Goal: Book appointment/travel/reservation

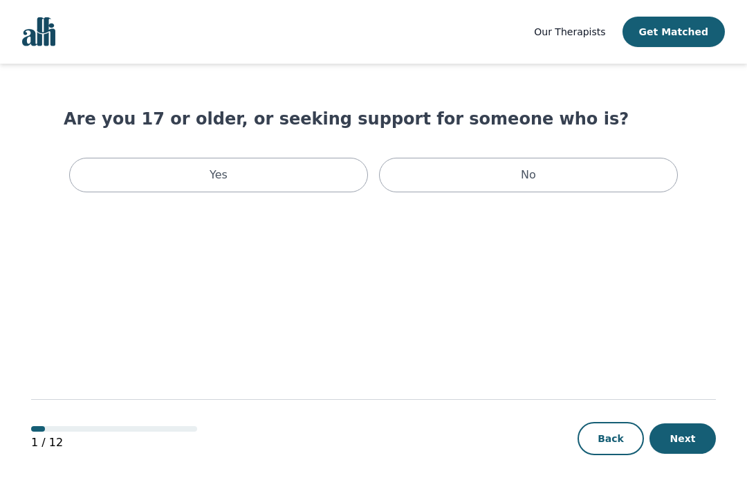
click at [216, 168] on p "Yes" at bounding box center [218, 175] width 18 height 17
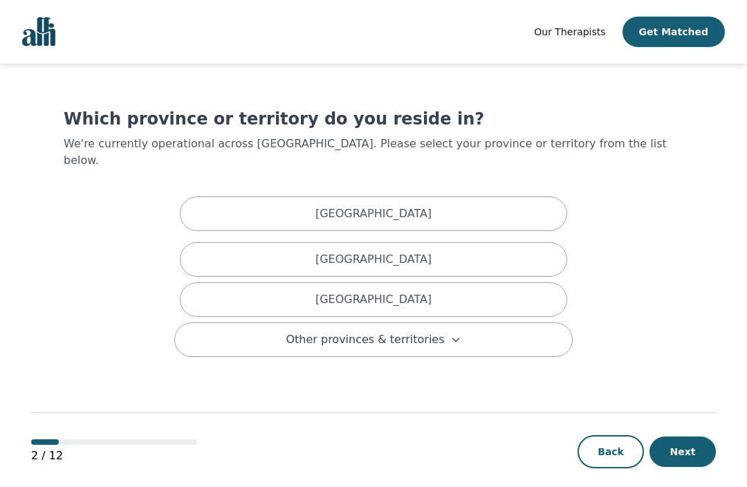
click at [363, 291] on p "[GEOGRAPHIC_DATA]" at bounding box center [373, 299] width 116 height 17
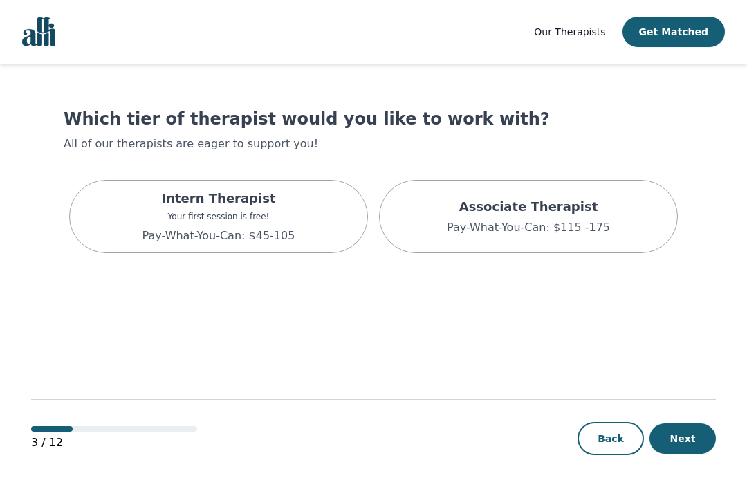
click at [168, 212] on p "Your first session is free!" at bounding box center [218, 216] width 153 height 11
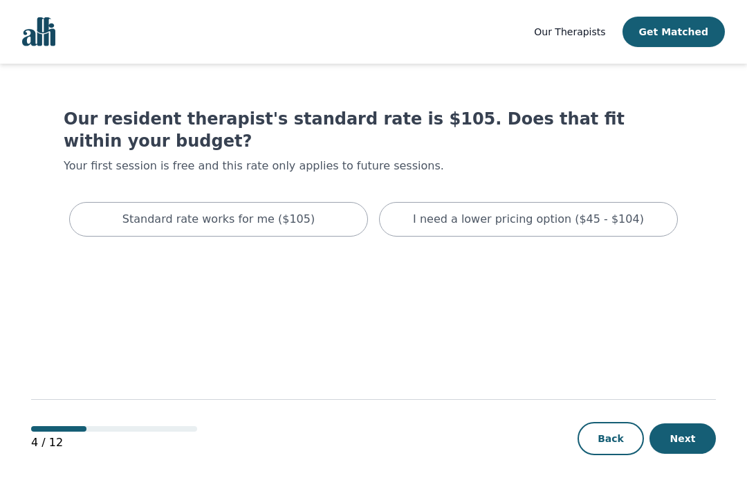
click at [623, 211] on p "I need a lower pricing option ($45 - $104)" at bounding box center [528, 219] width 231 height 17
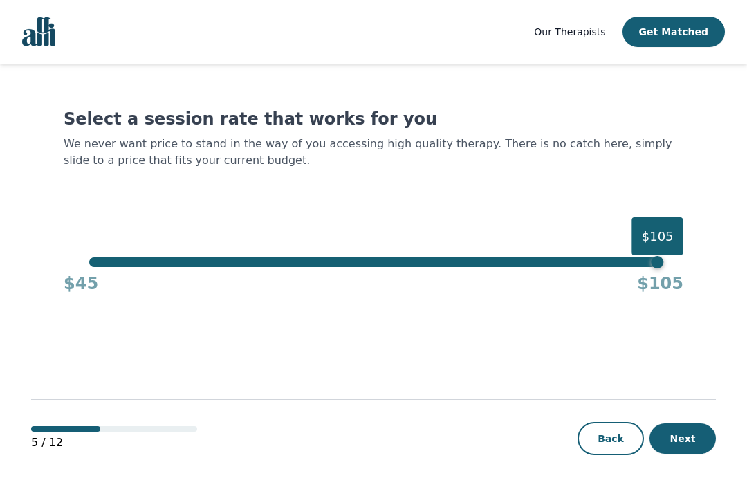
click at [697, 424] on button "Next" at bounding box center [682, 438] width 66 height 30
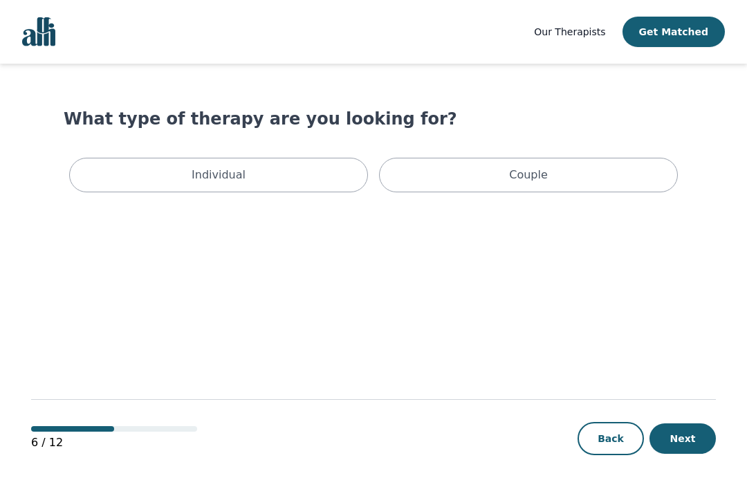
click at [227, 169] on p "Individual" at bounding box center [218, 175] width 54 height 17
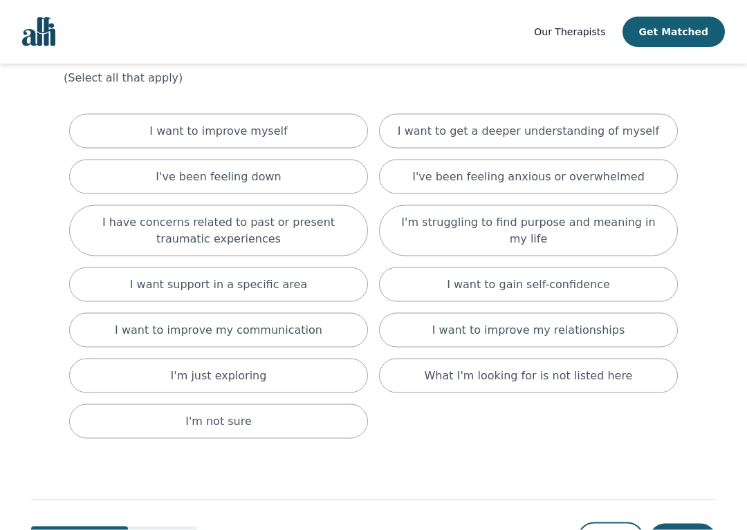
scroll to position [66, 0]
click at [641, 174] on div "I've been feeling anxious or overwhelmed" at bounding box center [528, 176] width 299 height 35
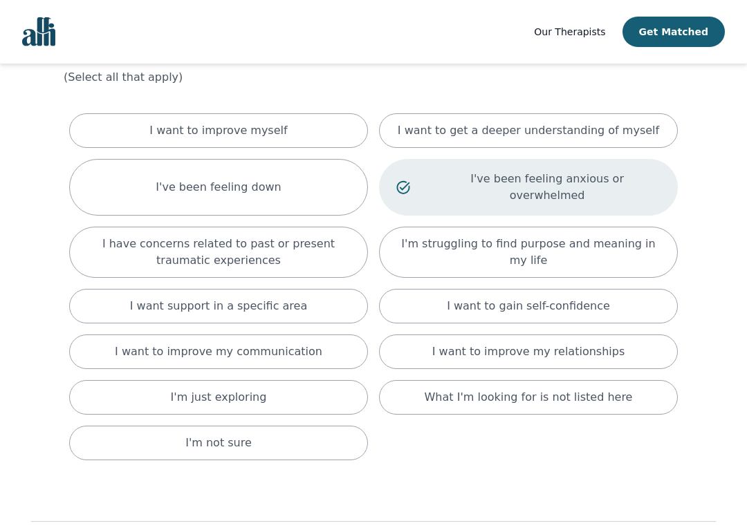
click at [292, 236] on p "I have concerns related to past or present traumatic experiences" at bounding box center [218, 252] width 264 height 33
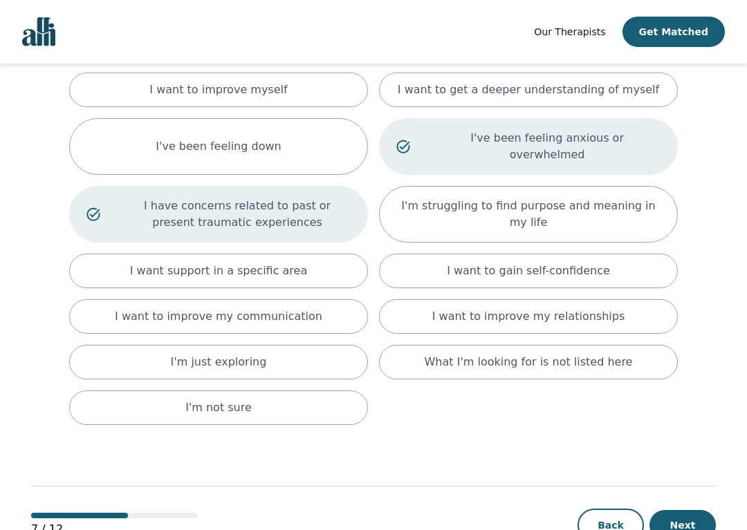
scroll to position [135, 0]
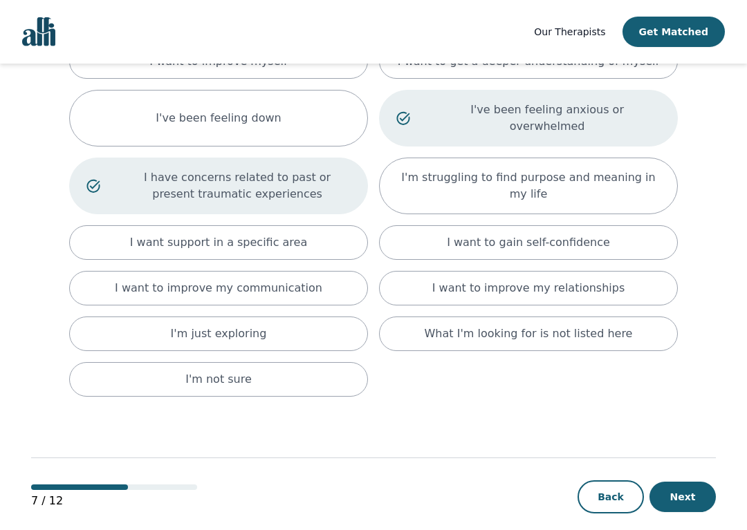
click at [683, 482] on button "Next" at bounding box center [682, 497] width 66 height 30
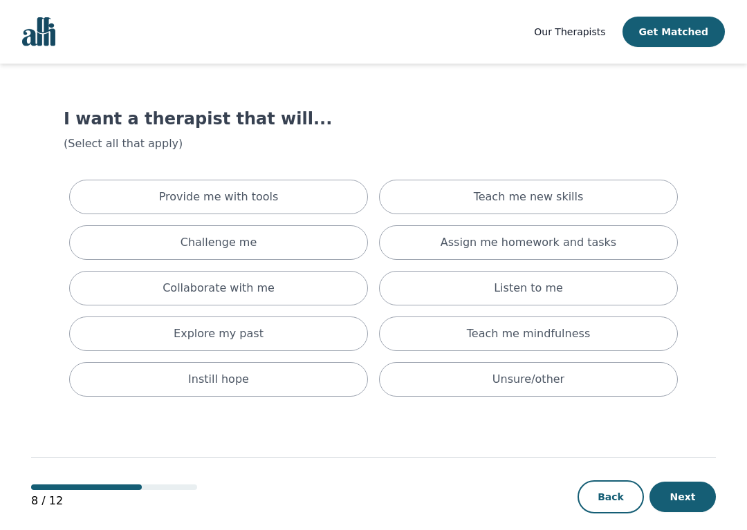
click at [218, 328] on p "Explore my past" at bounding box center [219, 334] width 90 height 17
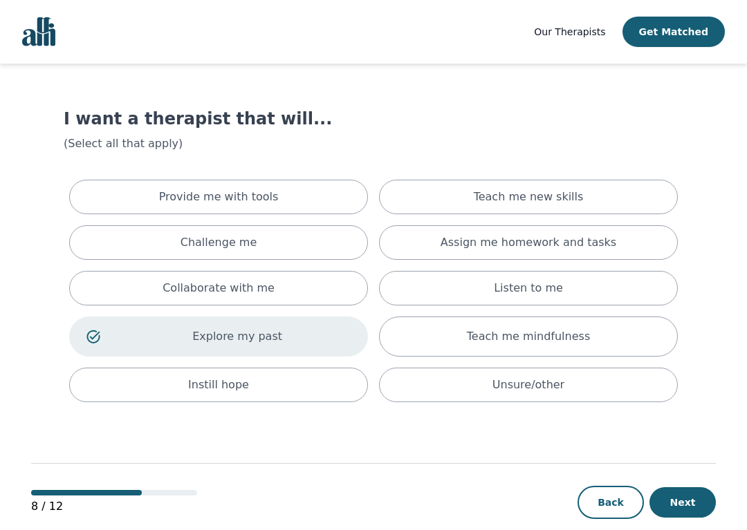
click at [256, 187] on div "Provide me with tools" at bounding box center [218, 197] width 299 height 35
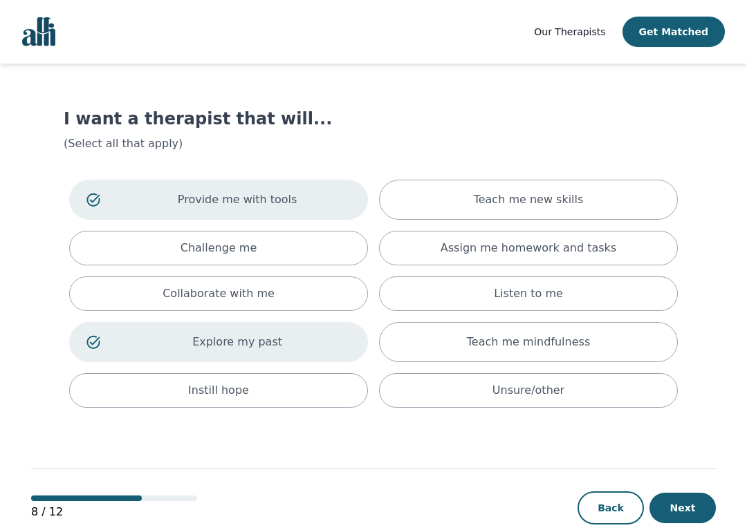
click at [542, 291] on p "Listen to me" at bounding box center [528, 293] width 69 height 17
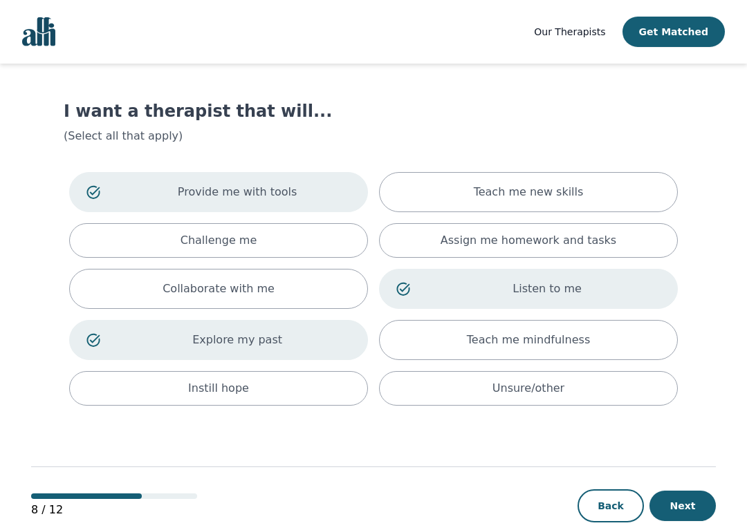
scroll to position [33, 0]
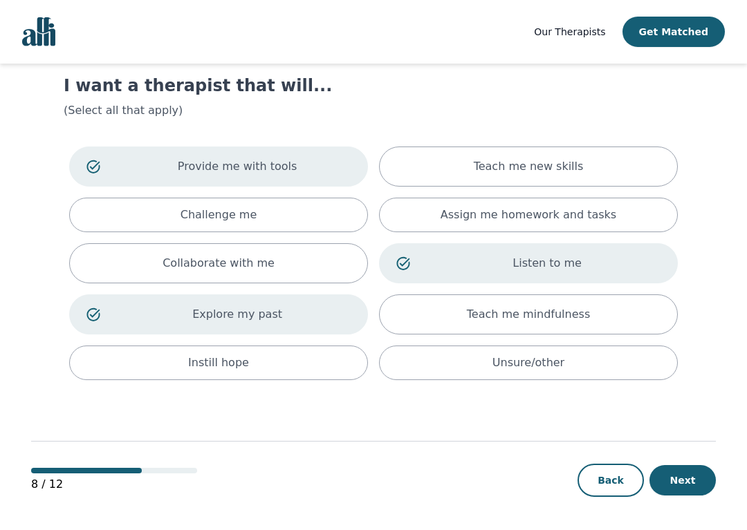
click at [680, 477] on button "Next" at bounding box center [682, 480] width 66 height 30
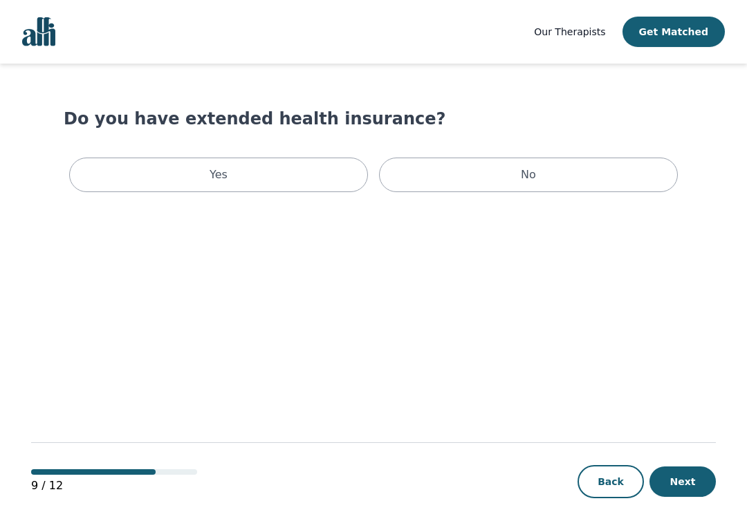
click at [280, 172] on div "Yes" at bounding box center [218, 175] width 299 height 35
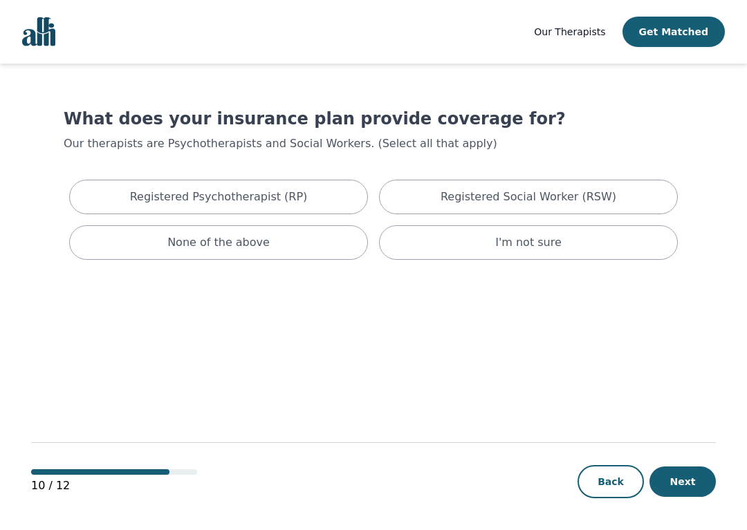
click at [691, 478] on button "Next" at bounding box center [682, 482] width 66 height 30
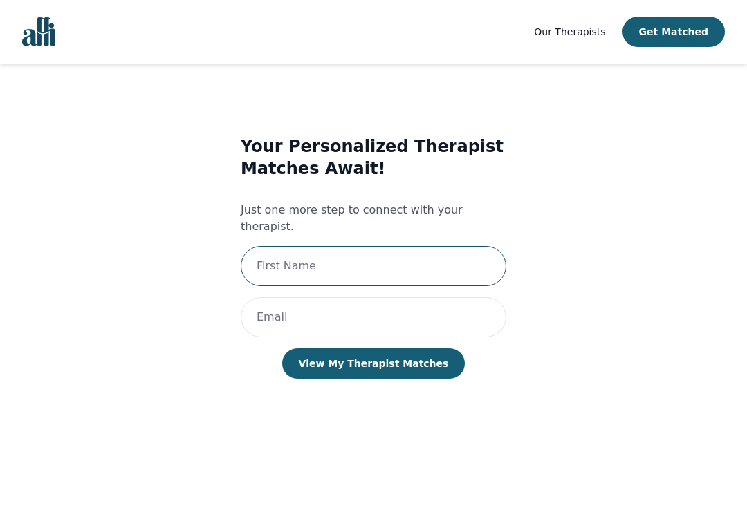
click at [459, 247] on input "text" at bounding box center [373, 266] width 265 height 40
type input "Silvija"
type input "[EMAIL_ADDRESS][PERSON_NAME][DOMAIN_NAME]"
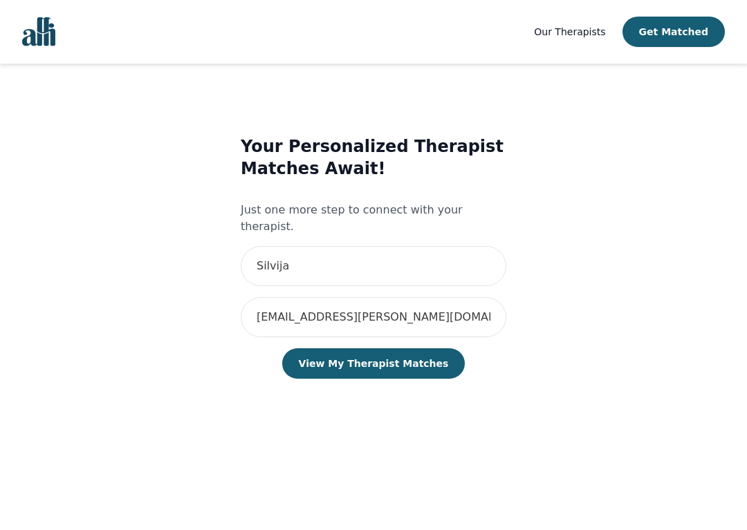
click at [388, 348] on button "View My Therapist Matches" at bounding box center [373, 363] width 183 height 30
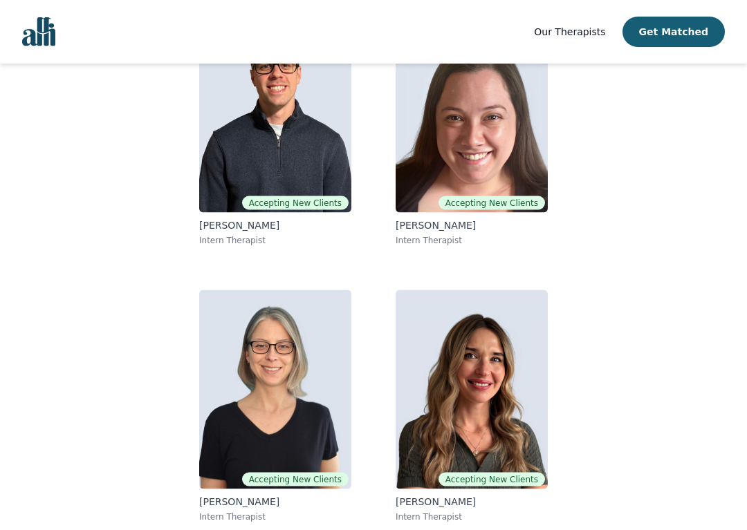
scroll to position [191, 0]
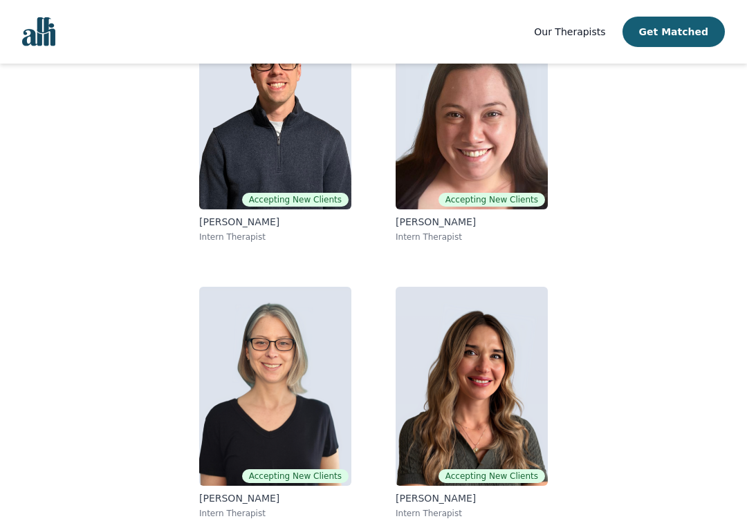
click at [279, 366] on img at bounding box center [275, 386] width 152 height 199
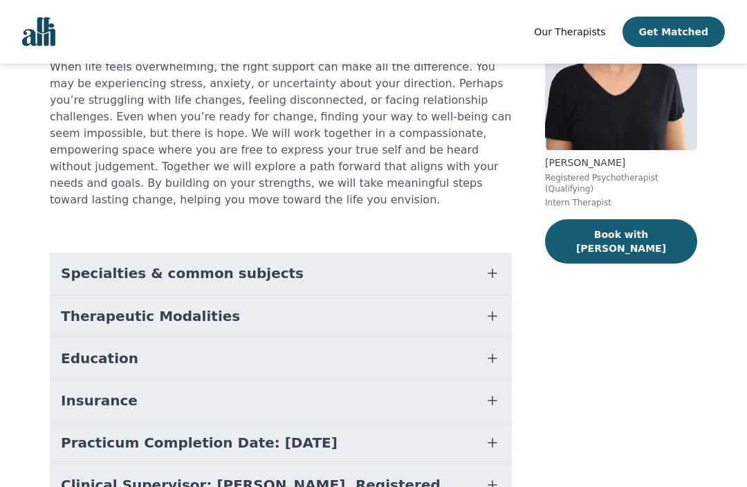
scroll to position [145, 0]
click at [497, 265] on icon "button" at bounding box center [492, 273] width 17 height 17
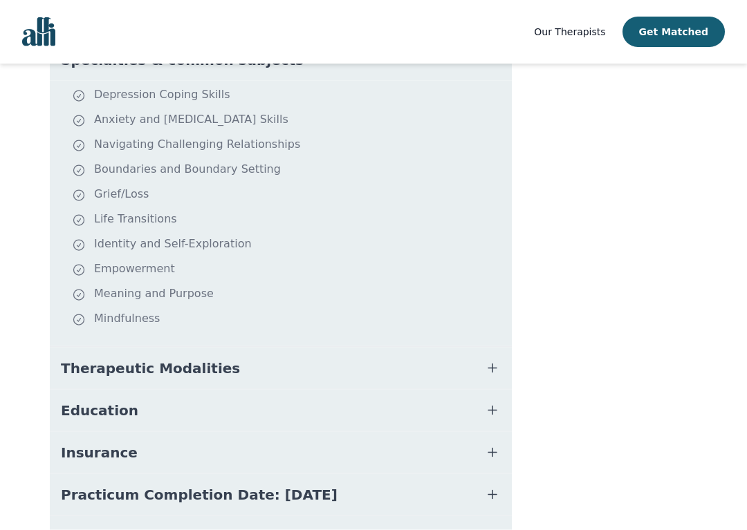
scroll to position [360, 0]
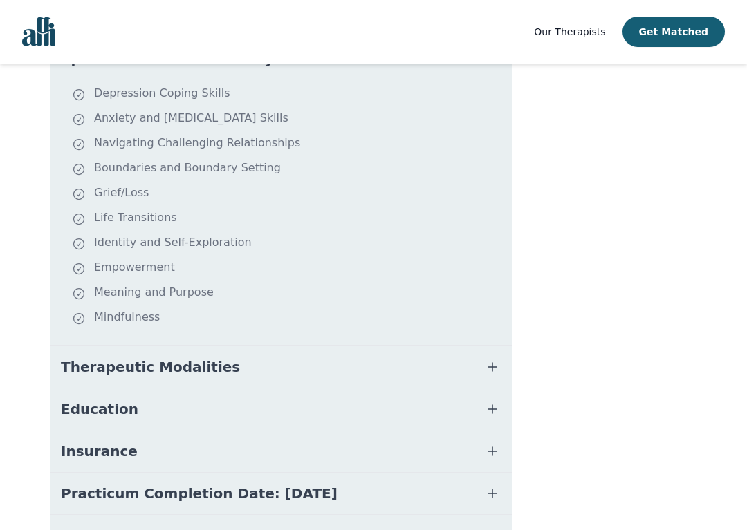
click at [498, 346] on button "Therapeutic Modalities" at bounding box center [281, 366] width 462 height 41
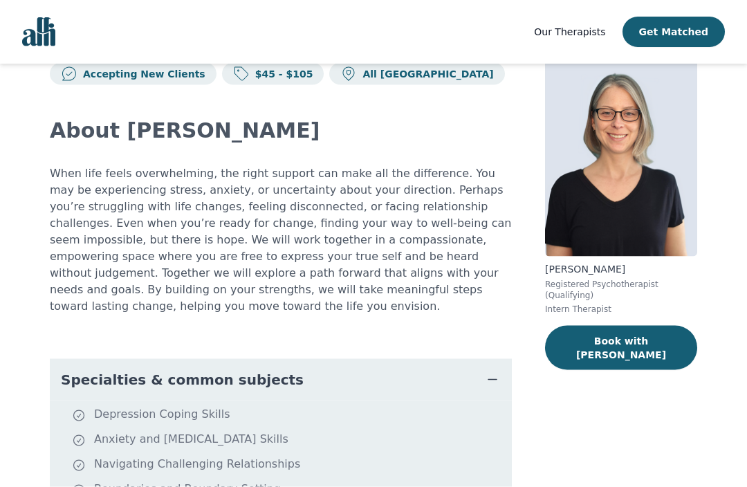
scroll to position [0, 0]
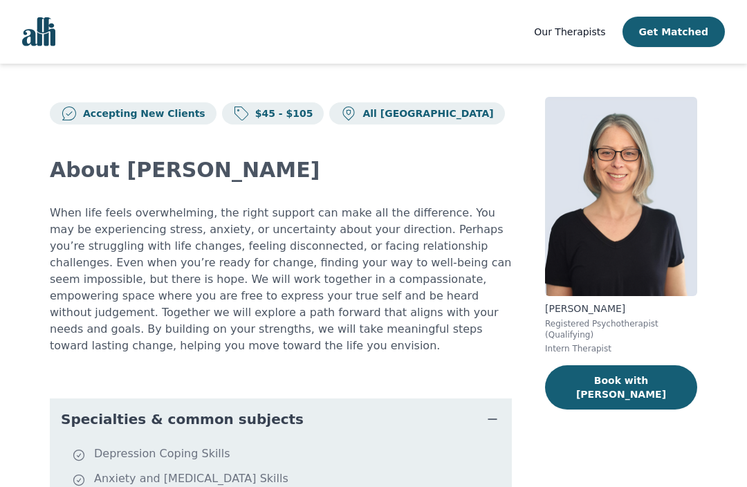
click at [609, 377] on button "Book with [PERSON_NAME]" at bounding box center [621, 387] width 152 height 44
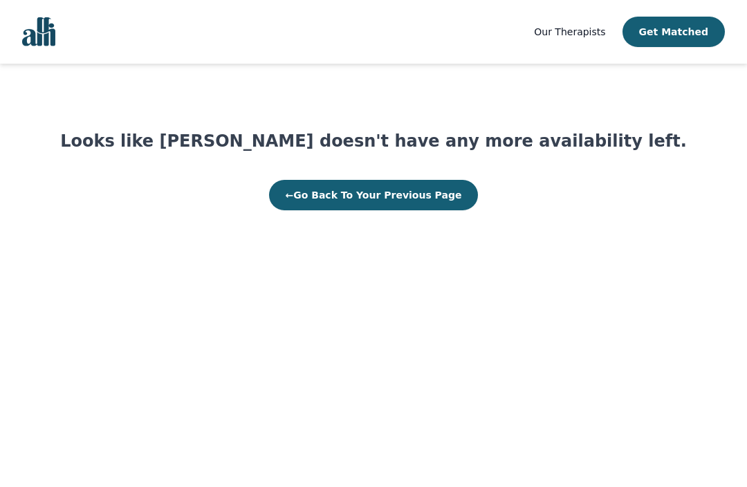
click at [424, 195] on button "← Go Back To Your Previous Page" at bounding box center [373, 195] width 209 height 30
